Goal: Navigation & Orientation: Find specific page/section

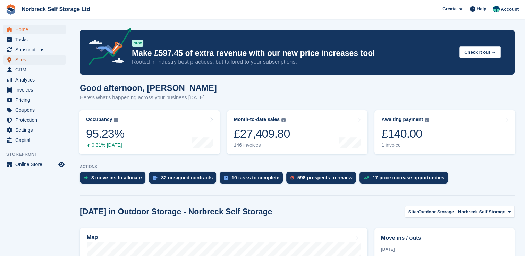
click at [13, 61] on span "menu" at bounding box center [9, 59] width 8 height 8
